Goal: Task Accomplishment & Management: Manage account settings

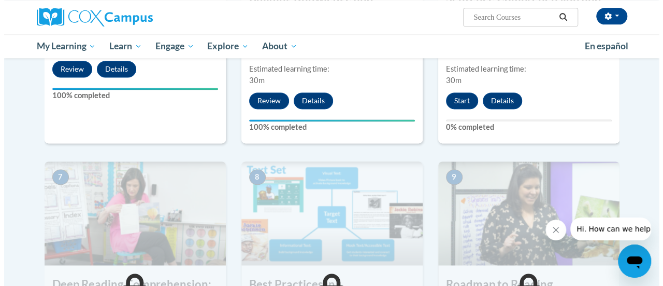
scroll to position [682, 0]
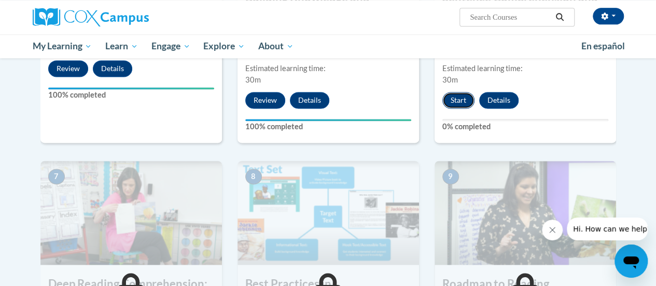
click at [453, 98] on button "Start" at bounding box center [458, 100] width 32 height 17
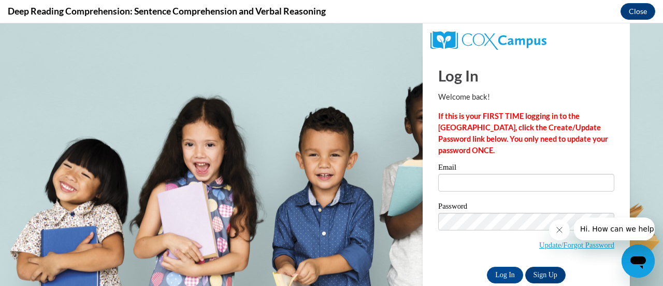
scroll to position [0, 0]
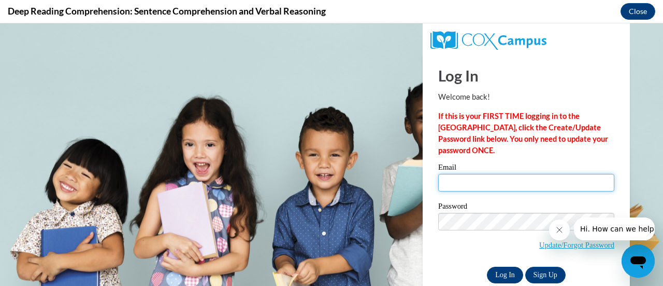
type input "[EMAIL_ADDRESS][DOMAIN_NAME]"
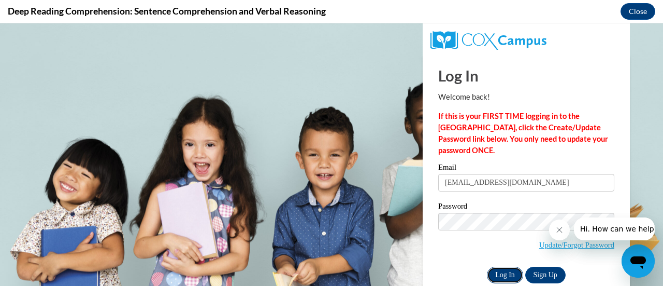
click at [487, 266] on input "Log In" at bounding box center [505, 274] width 36 height 17
